Goal: Task Accomplishment & Management: Manage account settings

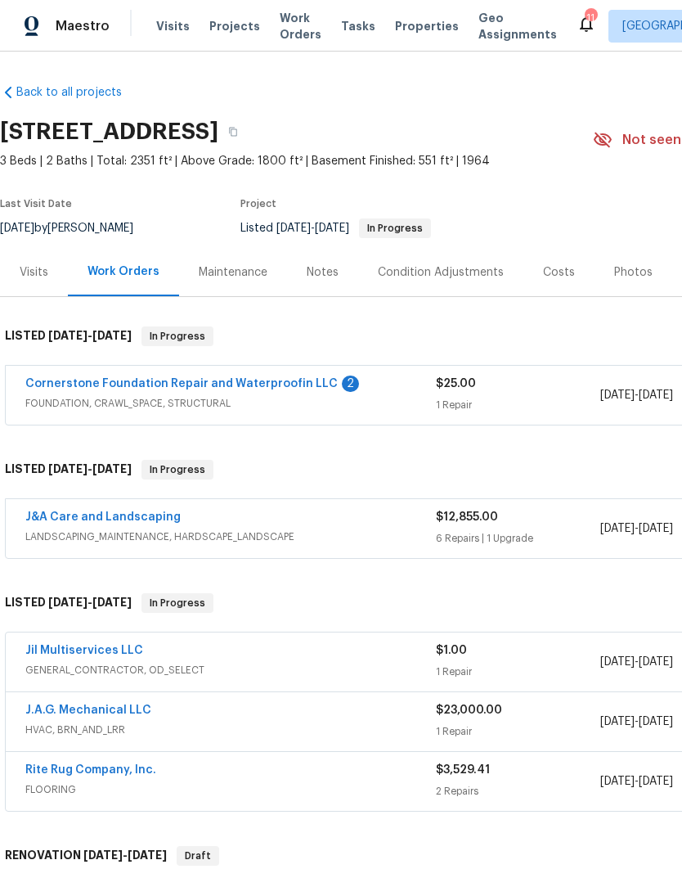
click at [32, 378] on link "Cornerstone Foundation Repair and Waterproofin LLC" at bounding box center [181, 383] width 312 height 11
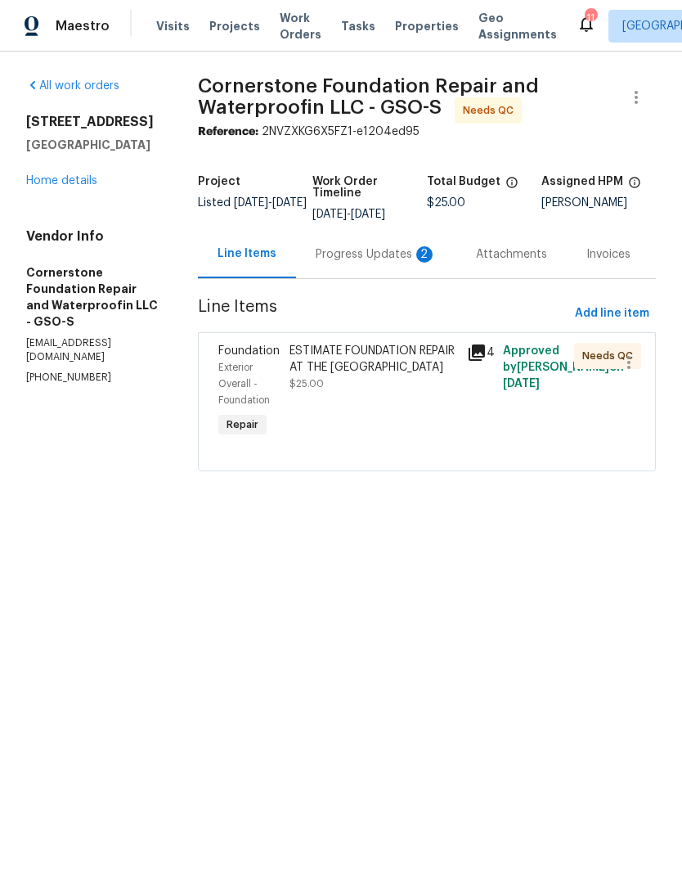
click at [368, 254] on div "Progress Updates 2" at bounding box center [376, 254] width 121 height 16
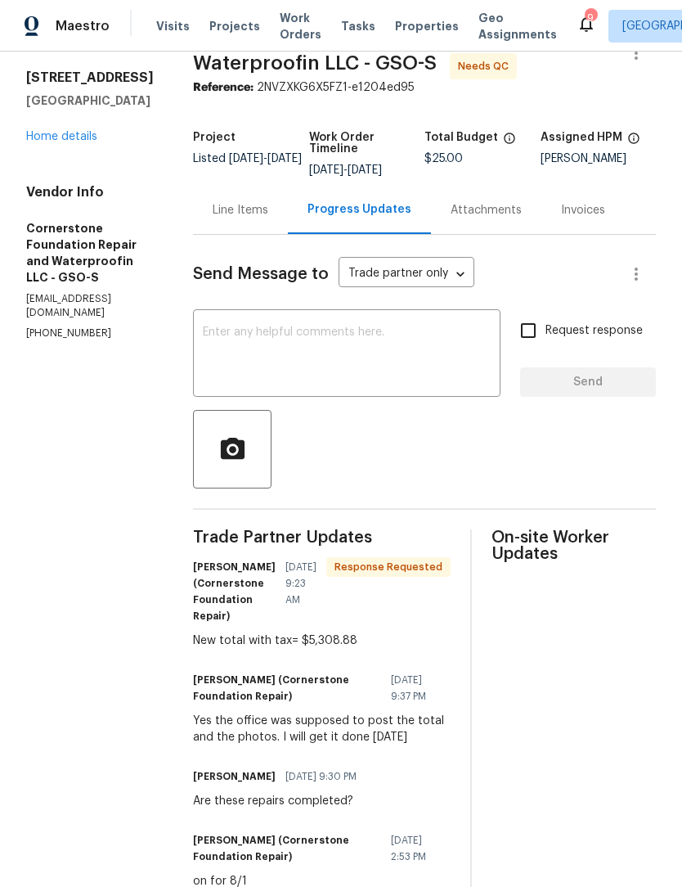
scroll to position [43, 0]
click at [215, 220] on div "Line Items" at bounding box center [240, 210] width 95 height 48
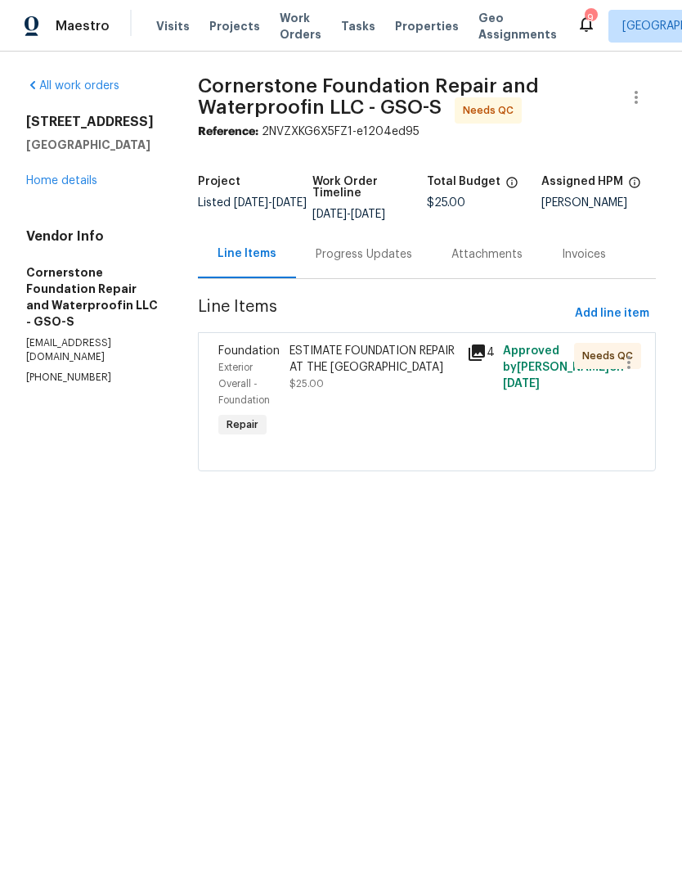
click at [366, 361] on div "ESTIMATE FOUNDATION REPAIR AT THE [GEOGRAPHIC_DATA]" at bounding box center [374, 359] width 168 height 33
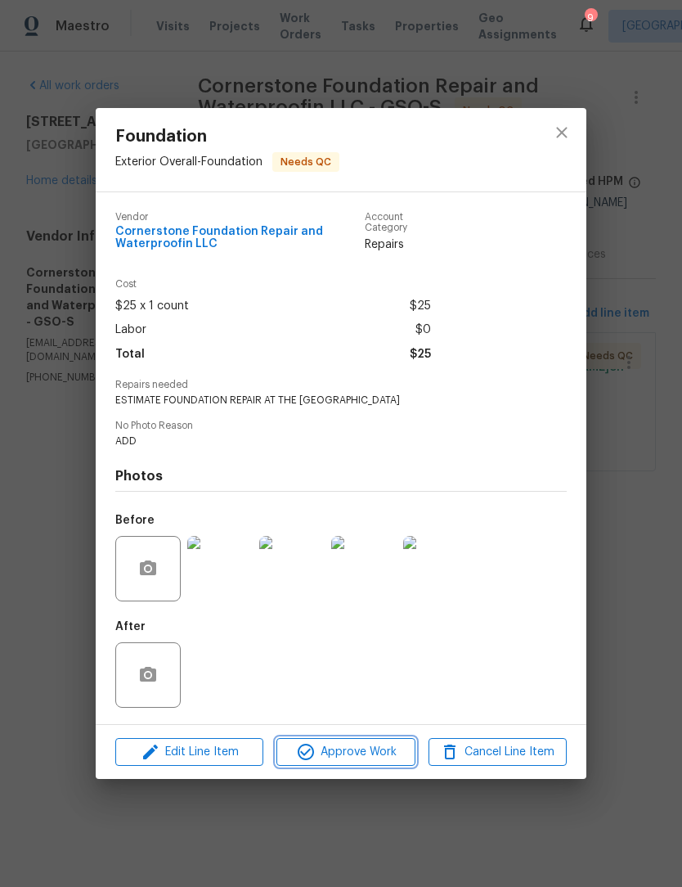
click at [361, 758] on span "Approve Work" at bounding box center [345, 752] width 128 height 20
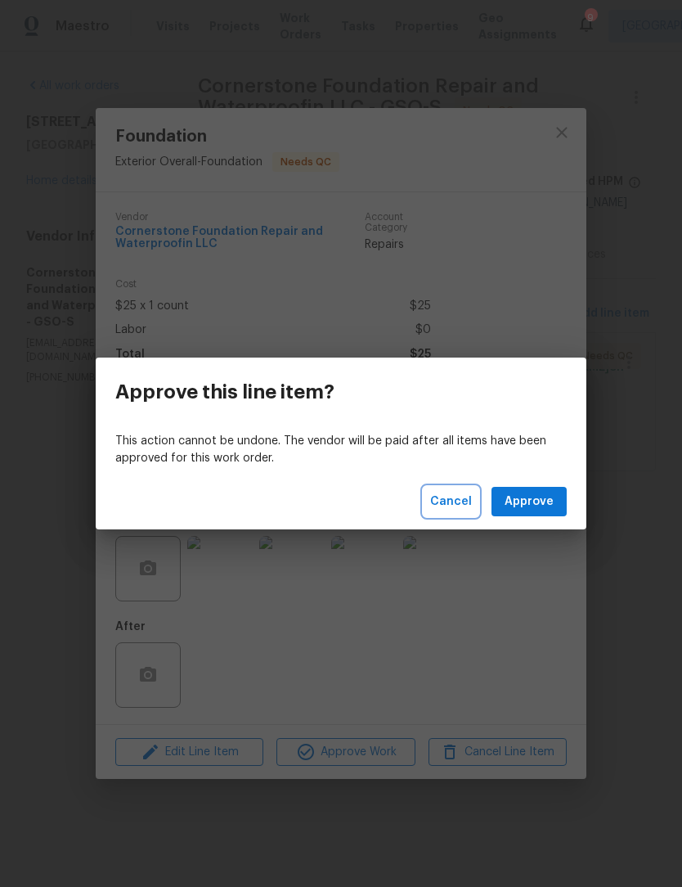
click at [453, 504] on span "Cancel" at bounding box center [451, 502] width 42 height 20
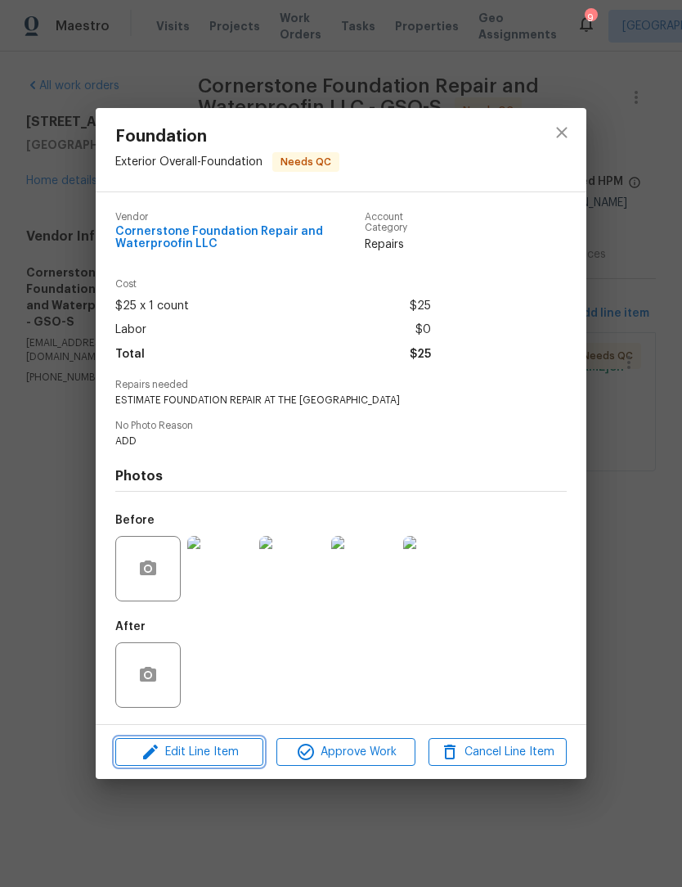
click at [227, 755] on span "Edit Line Item" at bounding box center [189, 752] width 138 height 20
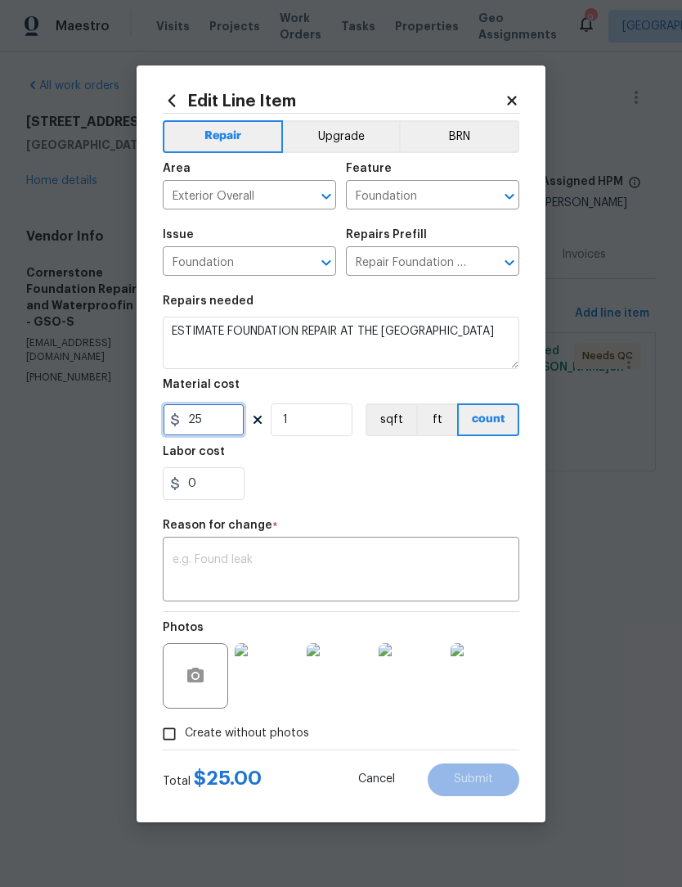
click at [229, 426] on input "25" at bounding box center [204, 419] width 82 height 33
type input "5308.88"
click at [220, 571] on textarea at bounding box center [341, 571] width 337 height 34
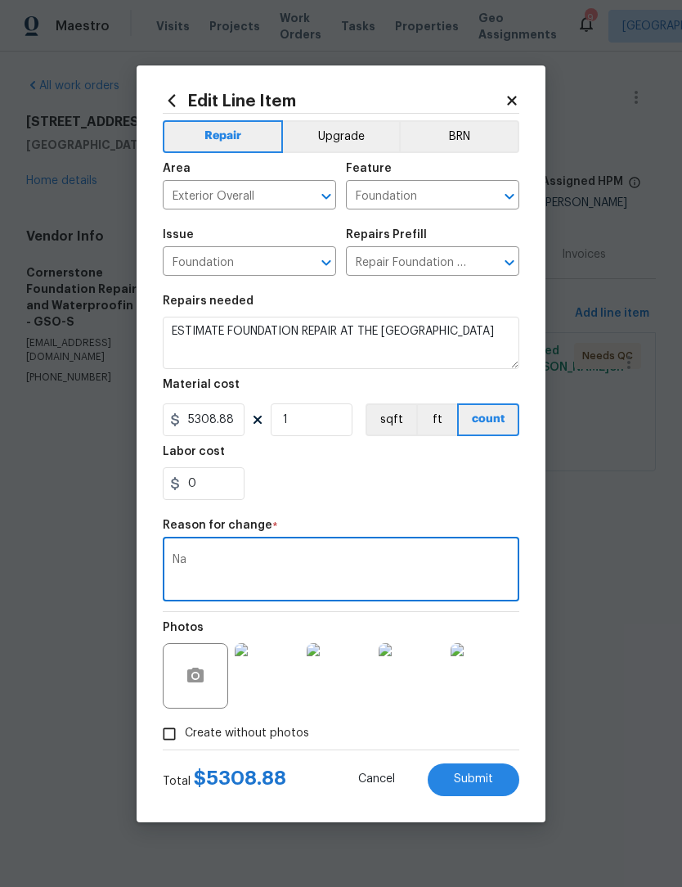
type textarea "Na"
click at [495, 771] on button "Submit" at bounding box center [474, 779] width 92 height 33
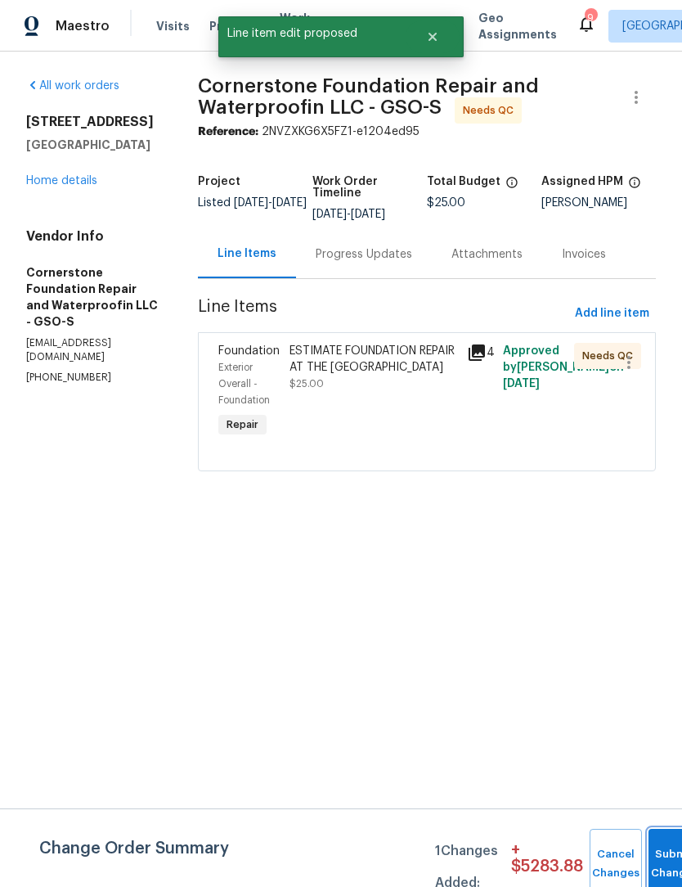
click at [666, 847] on button "Submit Changes" at bounding box center [675, 864] width 52 height 70
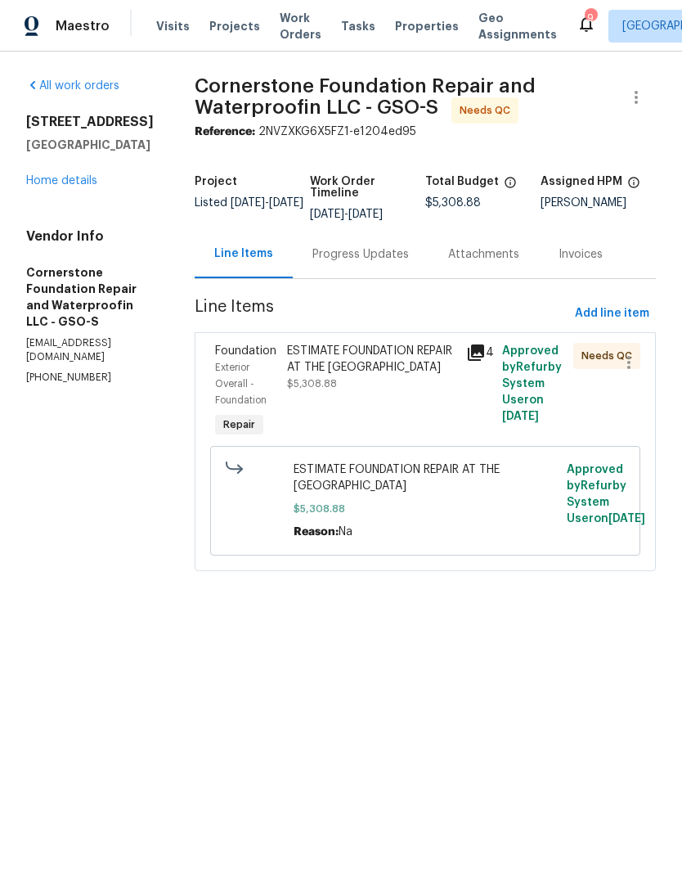
click at [38, 186] on link "Home details" at bounding box center [61, 180] width 71 height 11
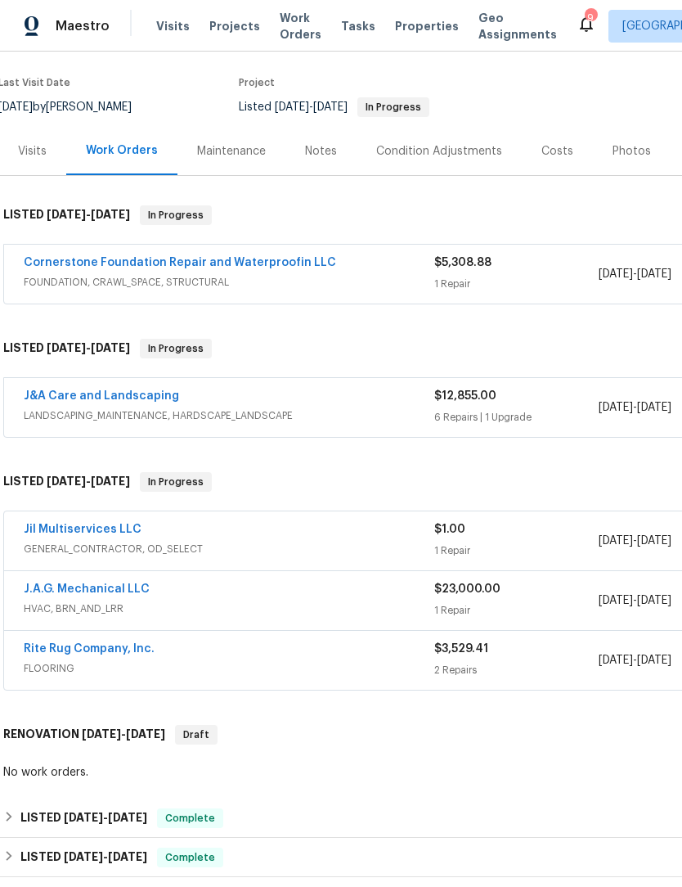
scroll to position [122, 2]
